Goal: Find specific page/section

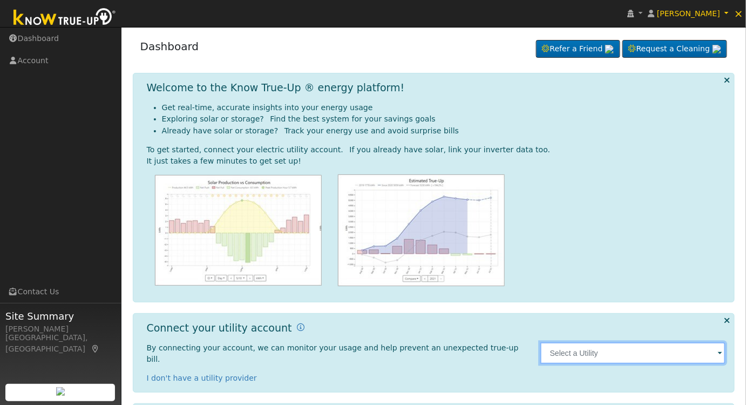
click at [633, 342] on input "text" at bounding box center [633, 353] width 186 height 22
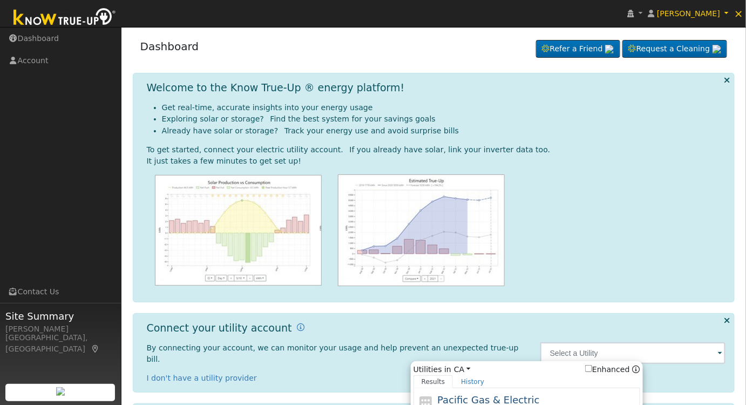
click at [510, 394] on span "Pacific Gas & Electric" at bounding box center [488, 399] width 102 height 11
type input "PG&E"
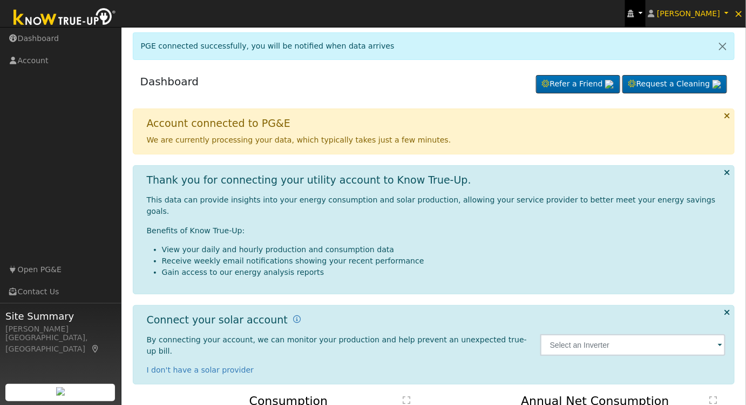
click at [641, 8] on link at bounding box center [635, 13] width 21 height 27
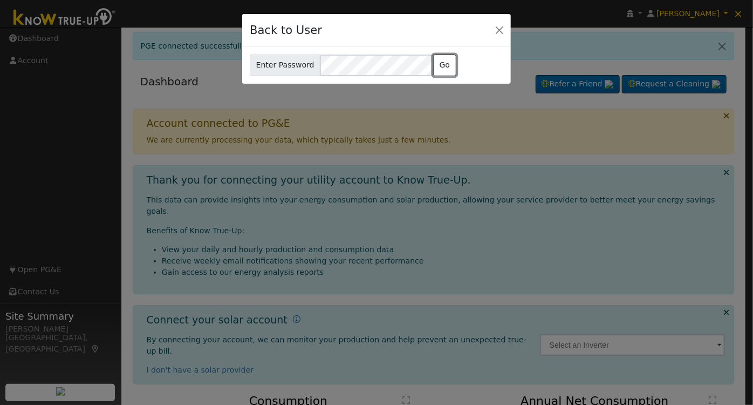
click at [436, 71] on button "Go" at bounding box center [444, 65] width 23 height 22
